Goal: Task Accomplishment & Management: Complete application form

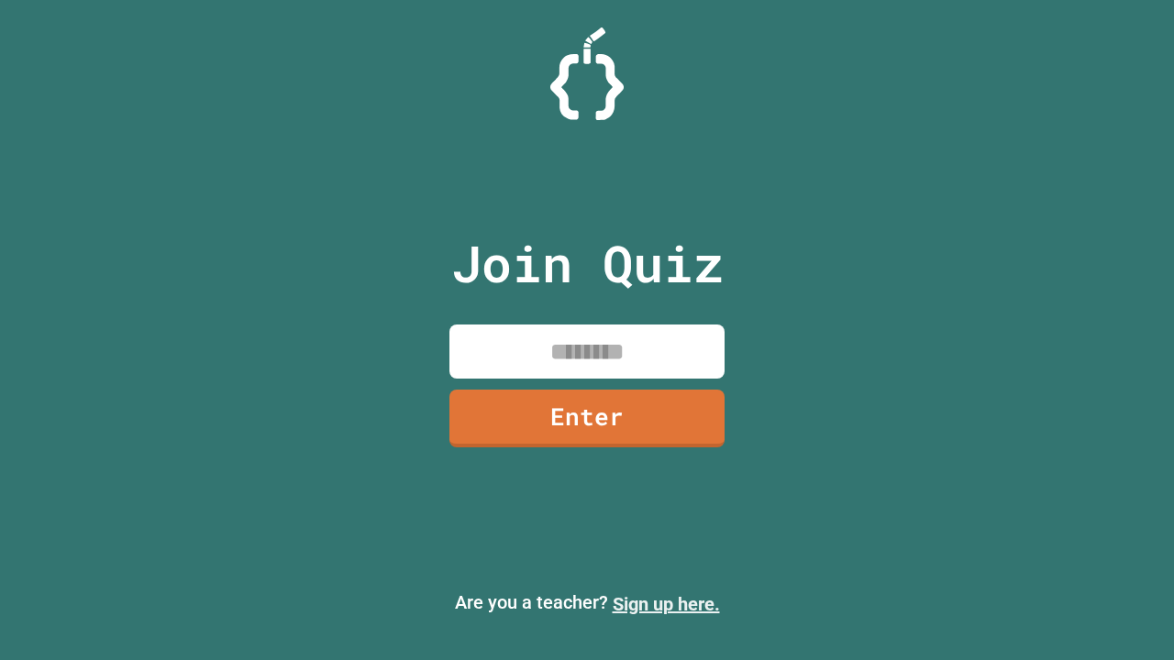
click at [666, 604] on link "Sign up here." at bounding box center [666, 604] width 107 height 22
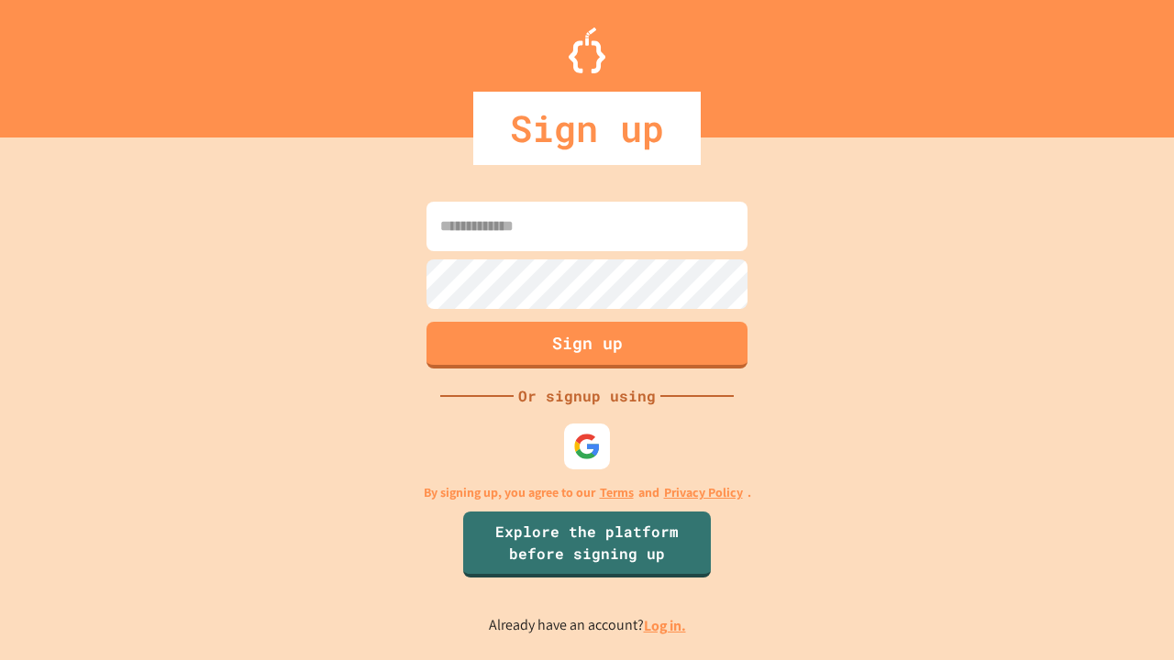
click at [666, 625] on link "Log in." at bounding box center [665, 625] width 42 height 19
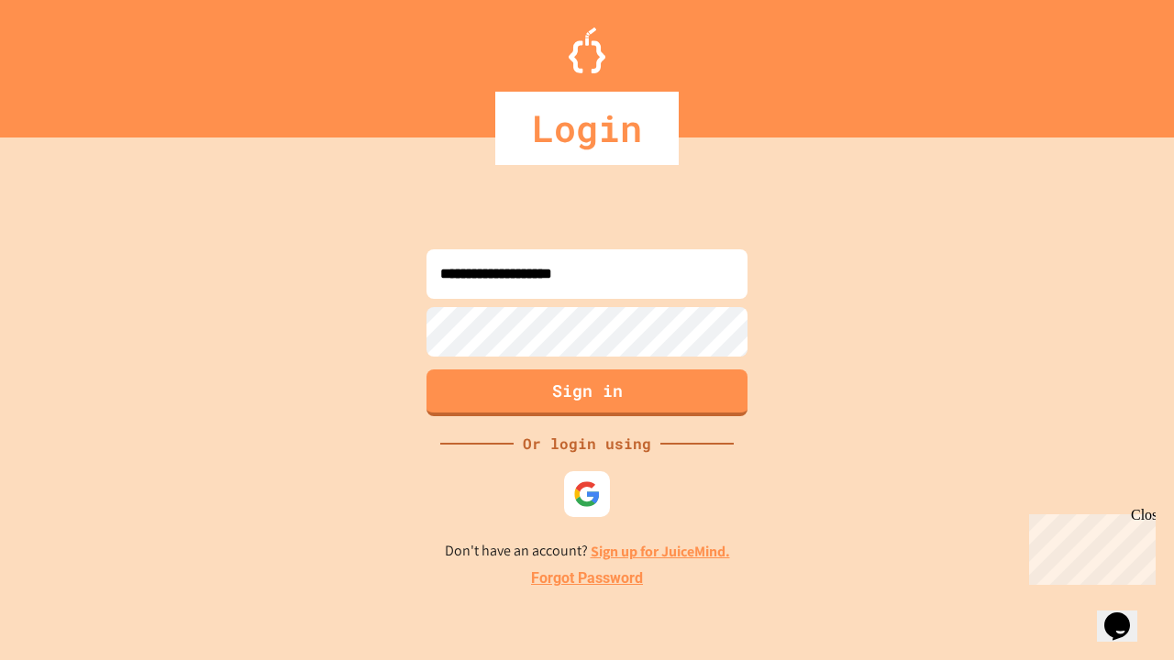
type input "**********"
